Goal: Navigation & Orientation: Go to known website

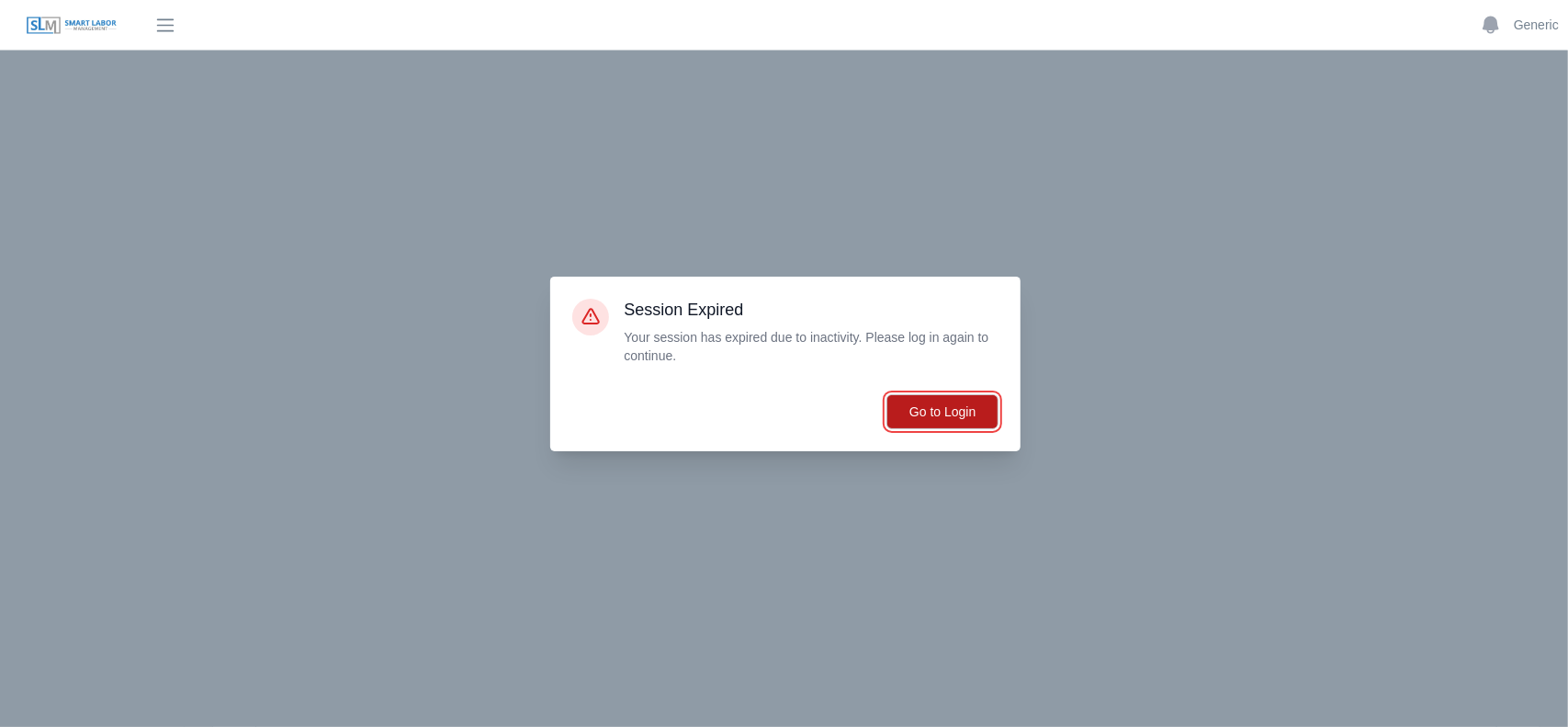
click at [924, 408] on button "Go to Login" at bounding box center [942, 411] width 112 height 35
